Goal: Book appointment/travel/reservation

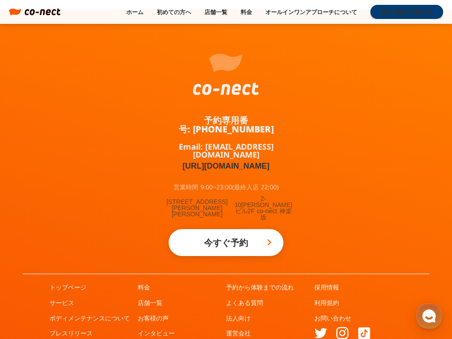
click at [226, 238] on span "今すぐ予約" at bounding box center [226, 242] width 44 height 9
